Goal: Navigation & Orientation: Find specific page/section

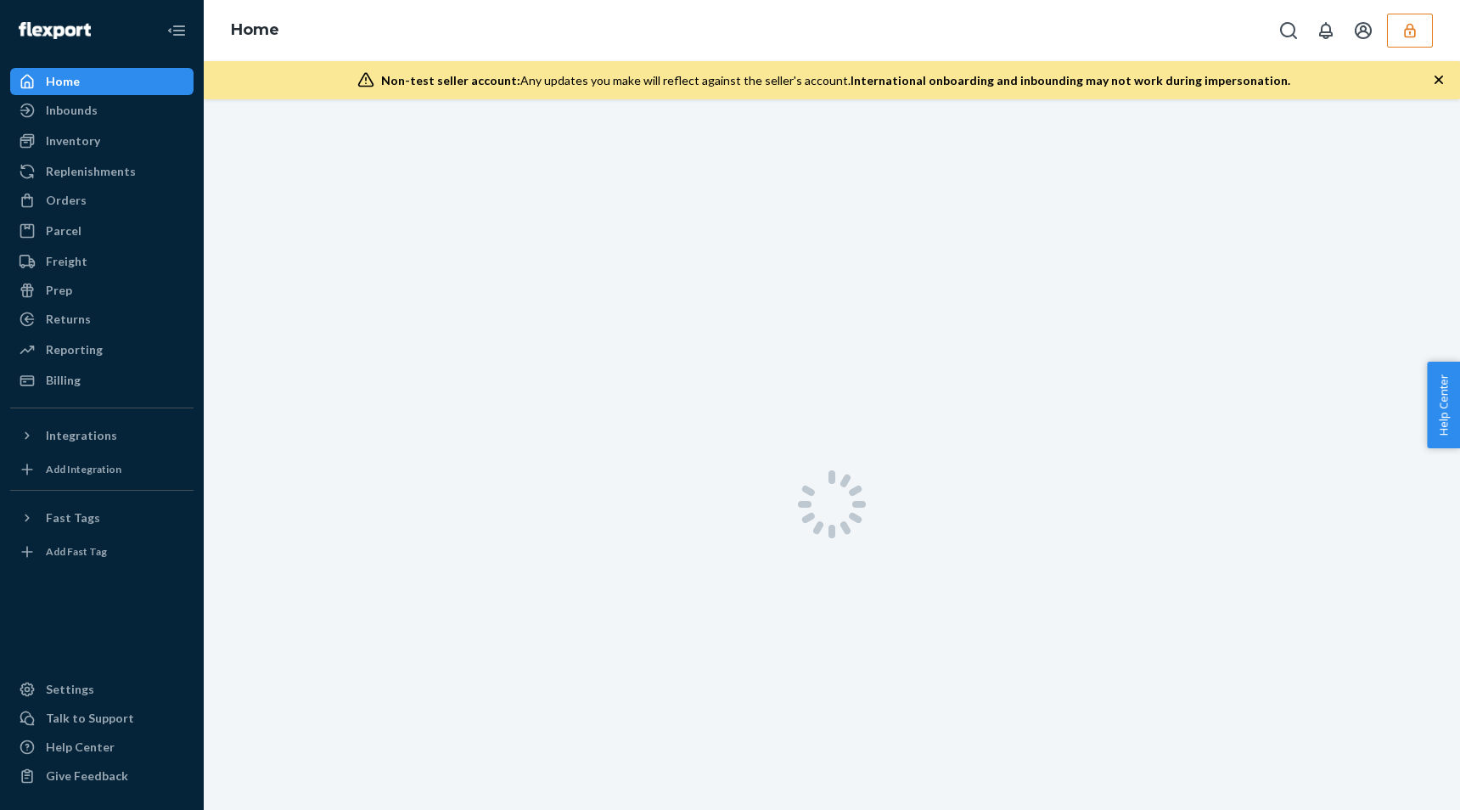
click at [1402, 35] on icon "button" at bounding box center [1409, 30] width 17 height 17
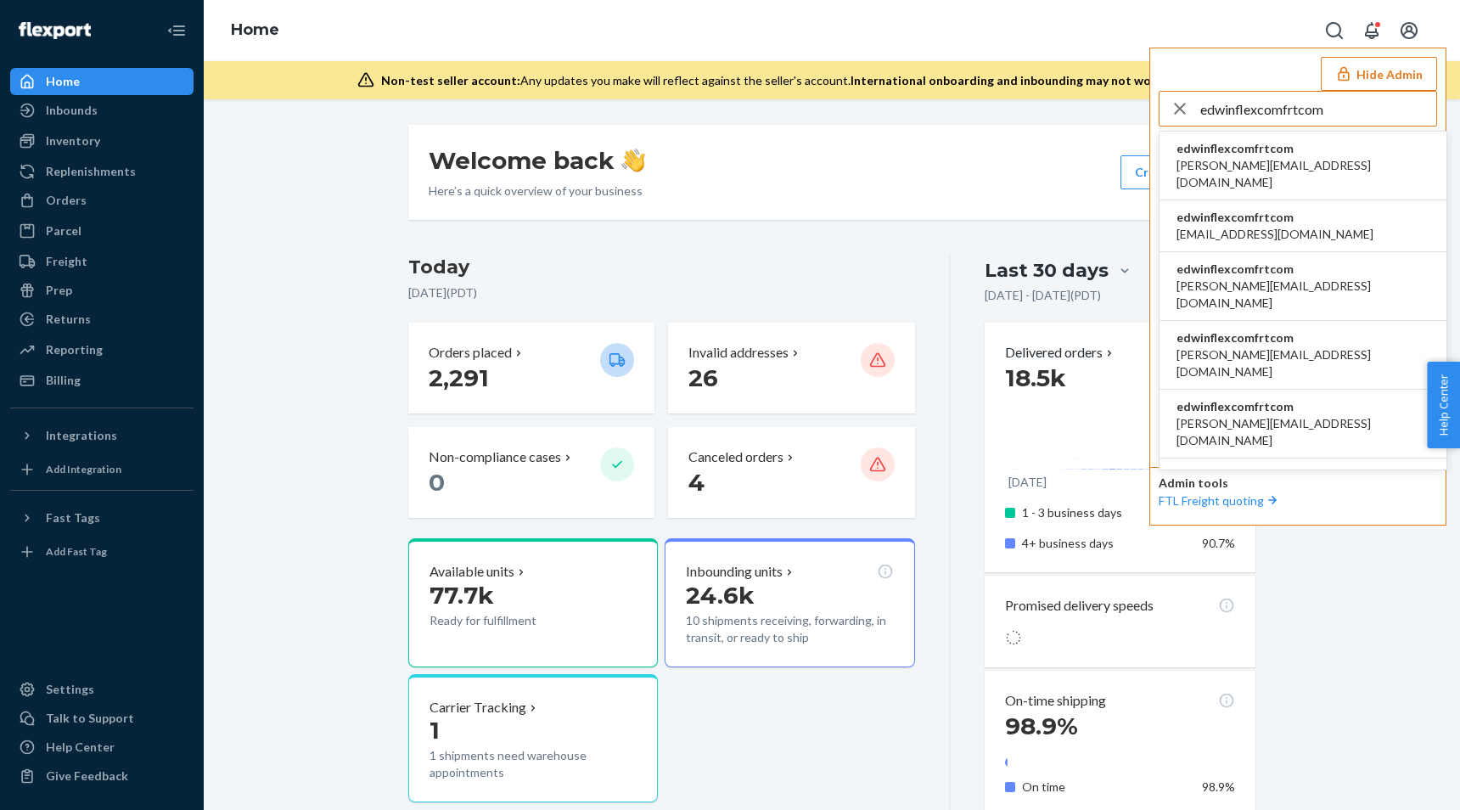
type input "edwinflexcomfrtcom"
click at [1322, 145] on li "edwinflexcomfrtcom [PERSON_NAME][EMAIL_ADDRESS][DOMAIN_NAME]" at bounding box center [1302, 166] width 287 height 69
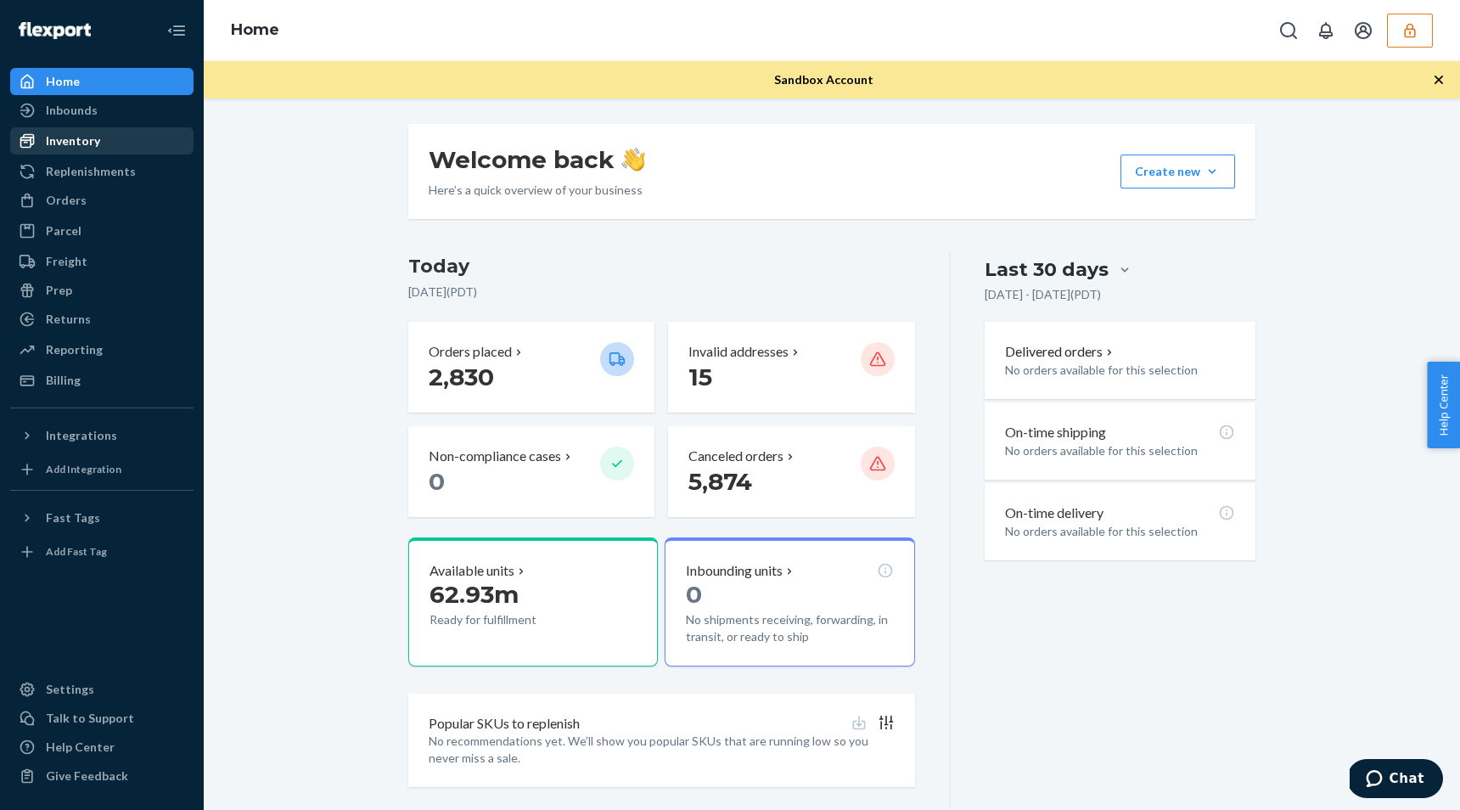
click at [111, 146] on div "Inventory" at bounding box center [102, 141] width 180 height 24
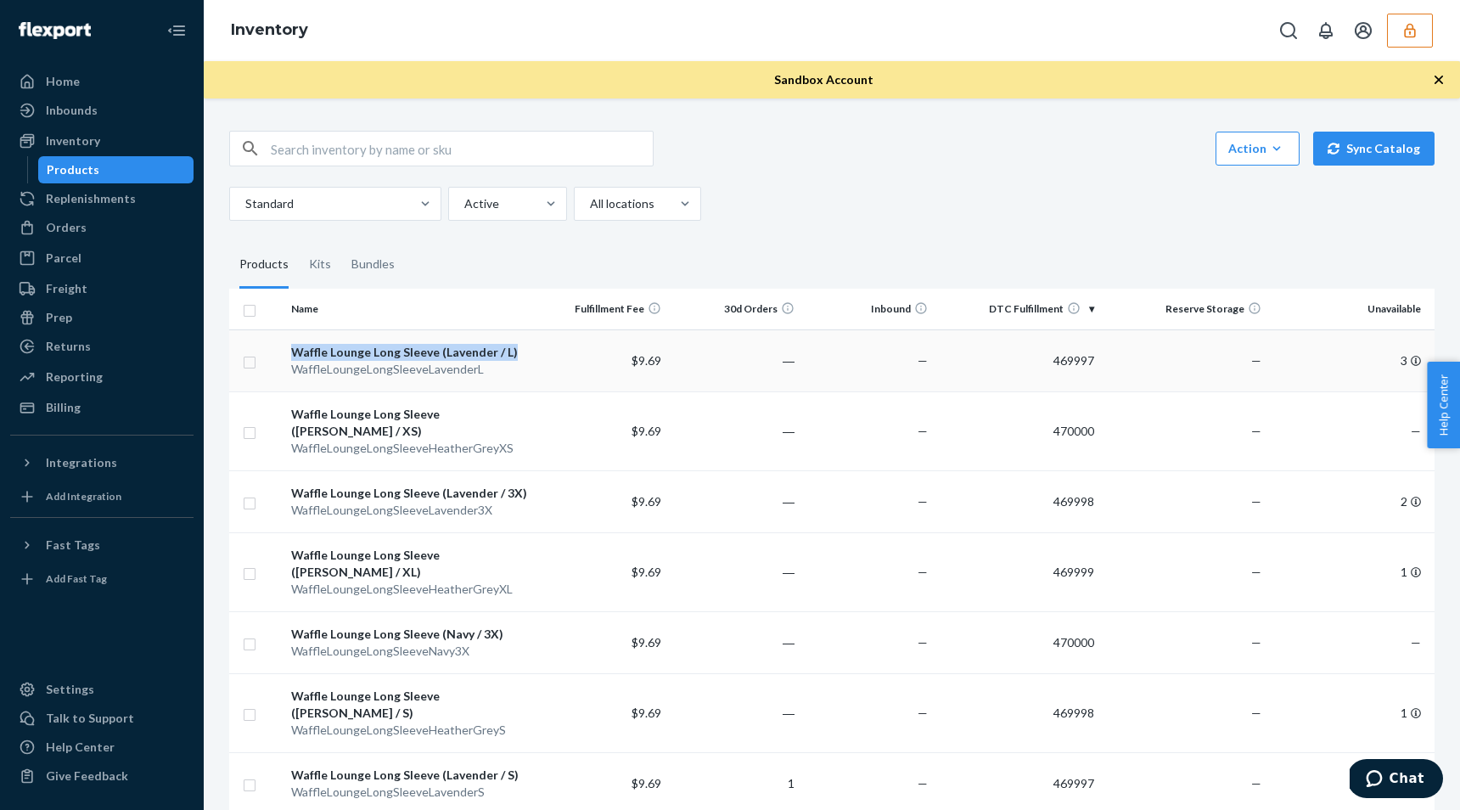
copy div "Waffle Lounge Long Sleeve (Lavender / L)"
drag, startPoint x: 534, startPoint y: 355, endPoint x: 295, endPoint y: 356, distance: 238.4
click at [295, 356] on tr "Waffle Lounge Long Sleeve (Lavender / L) WaffleLoungeLongSleeveLavenderL $9.69 …" at bounding box center [831, 360] width 1205 height 62
click at [1395, 23] on button "button" at bounding box center [1410, 31] width 46 height 34
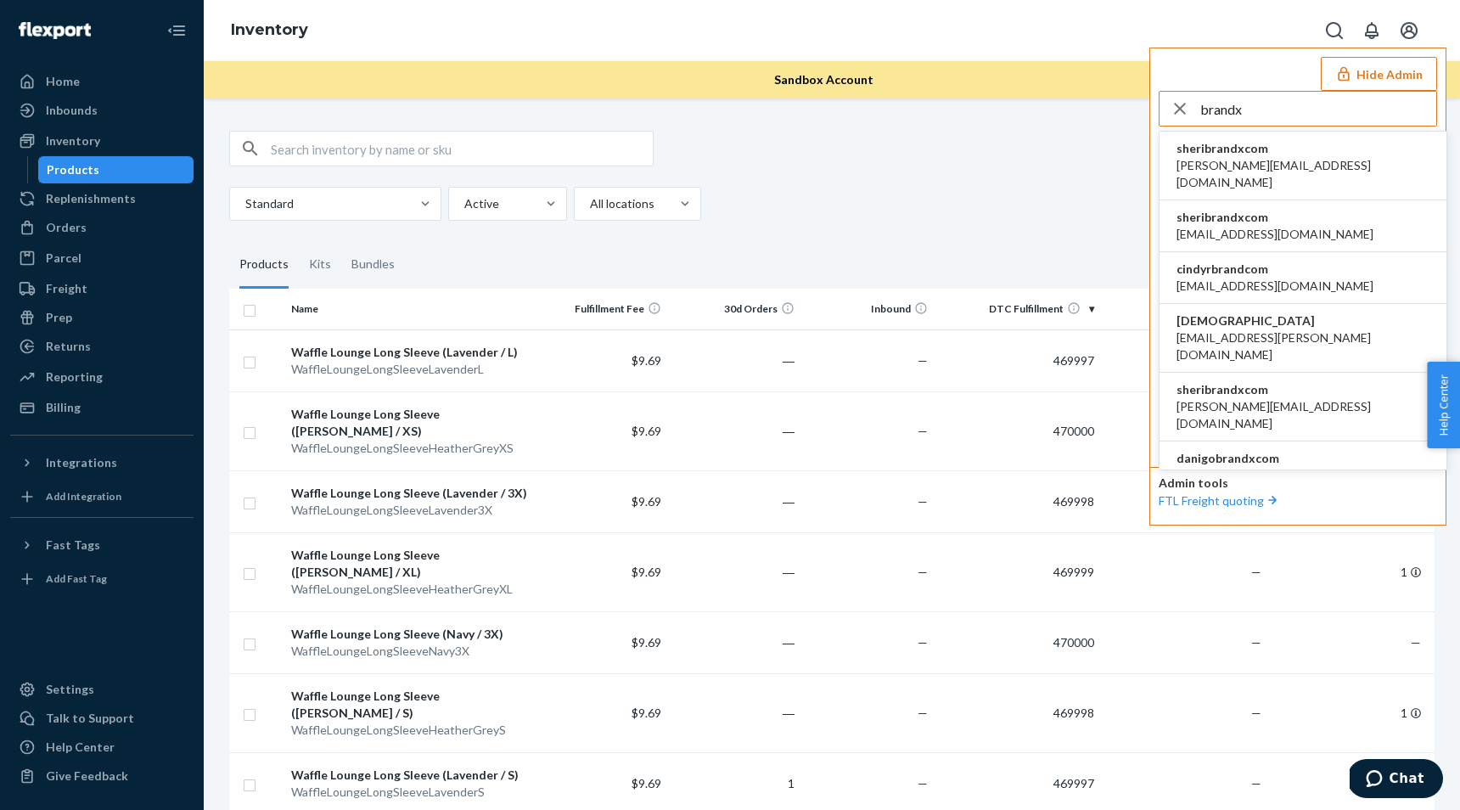
type input "brandx"
click at [1258, 171] on span "[PERSON_NAME][EMAIL_ADDRESS][DOMAIN_NAME]" at bounding box center [1302, 174] width 253 height 34
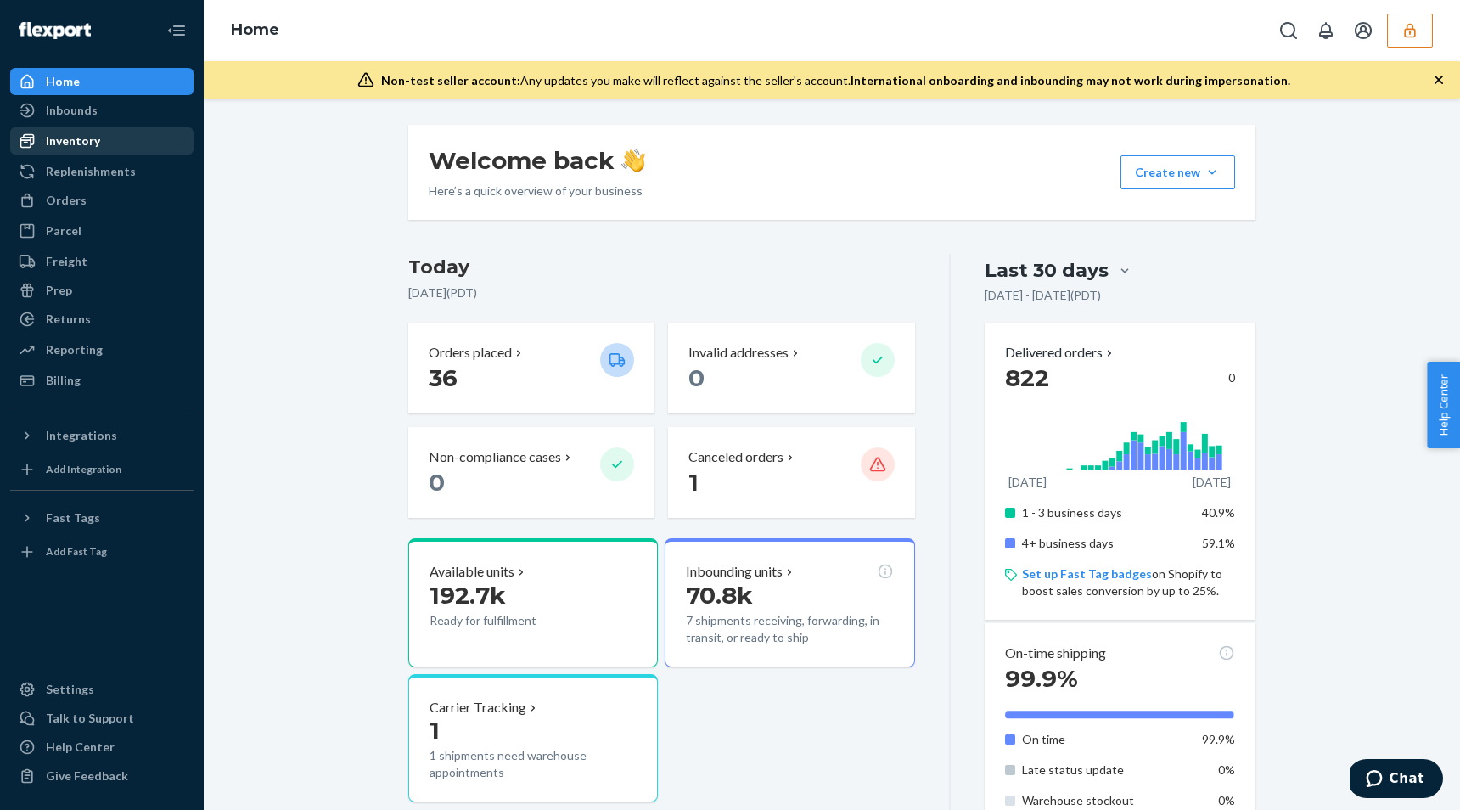
click at [87, 143] on div "Inventory" at bounding box center [73, 140] width 54 height 17
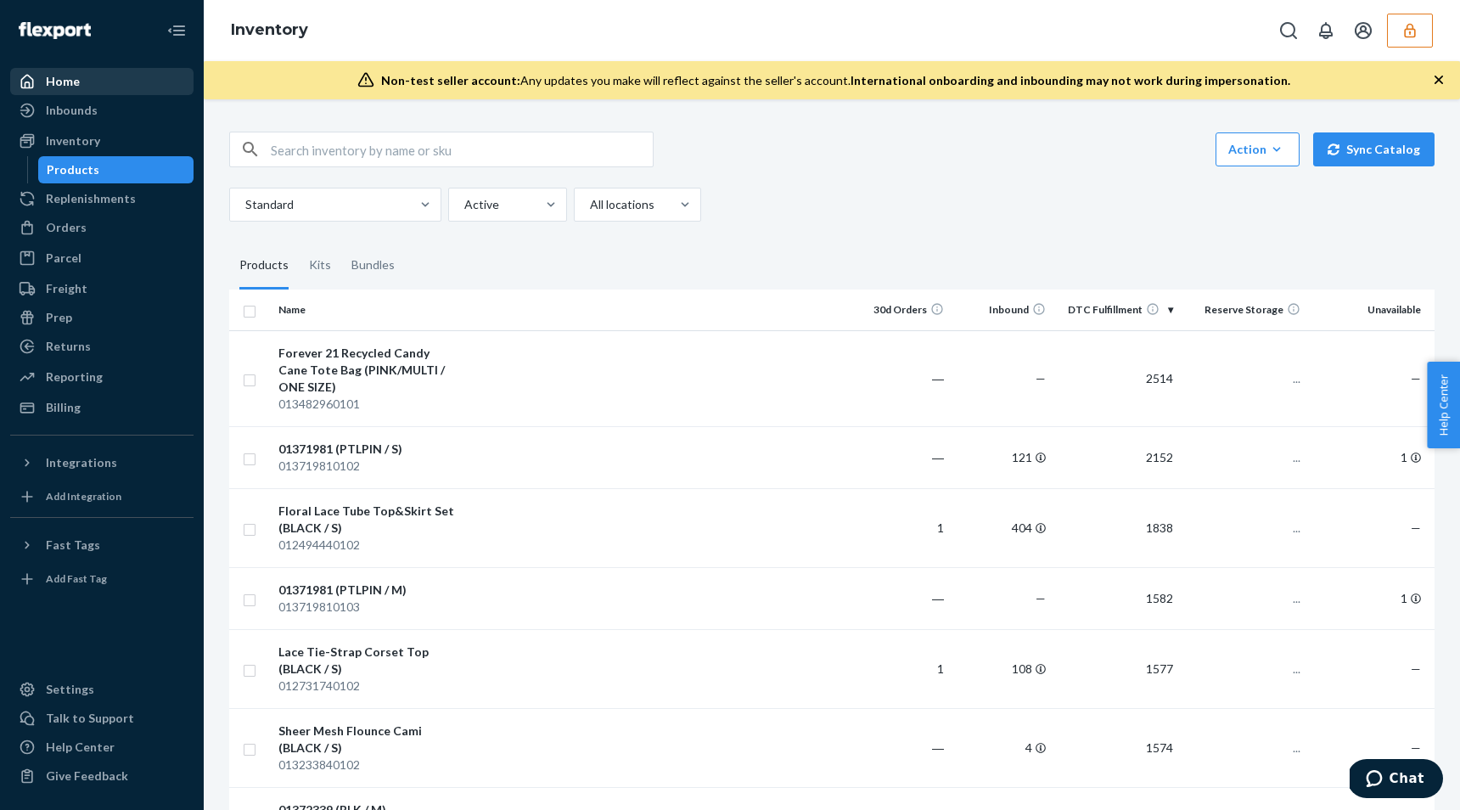
click at [84, 92] on div "Home" at bounding box center [102, 82] width 180 height 24
